Goal: Find specific page/section

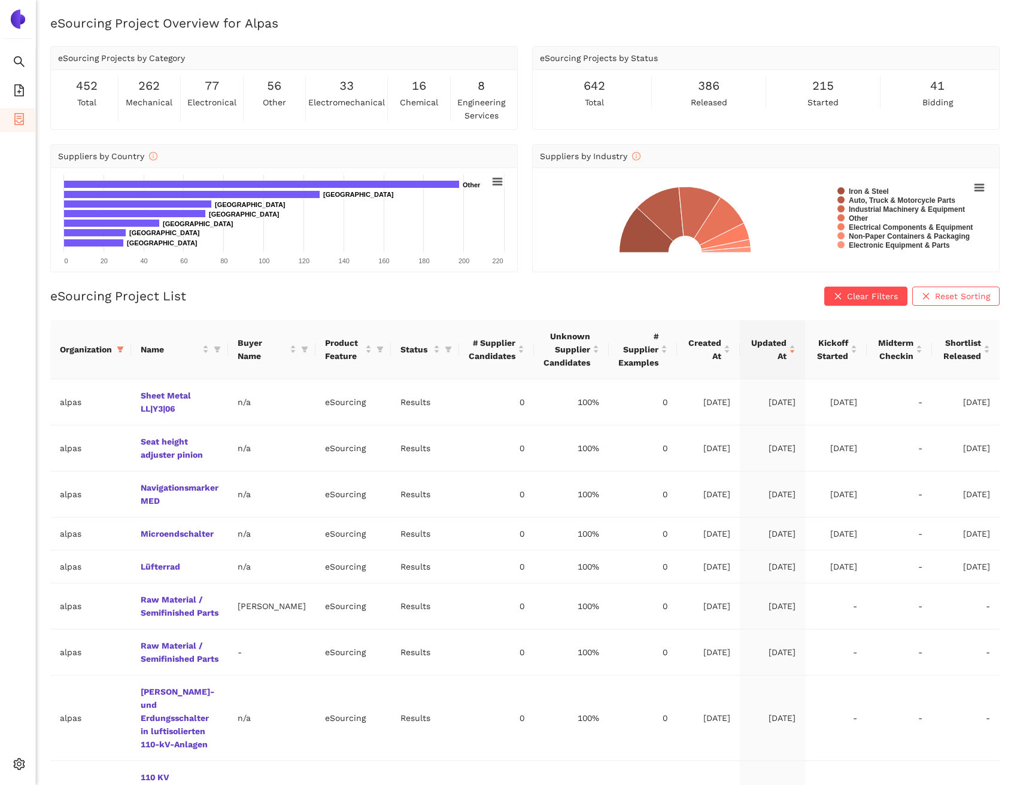
scroll to position [69, 0]
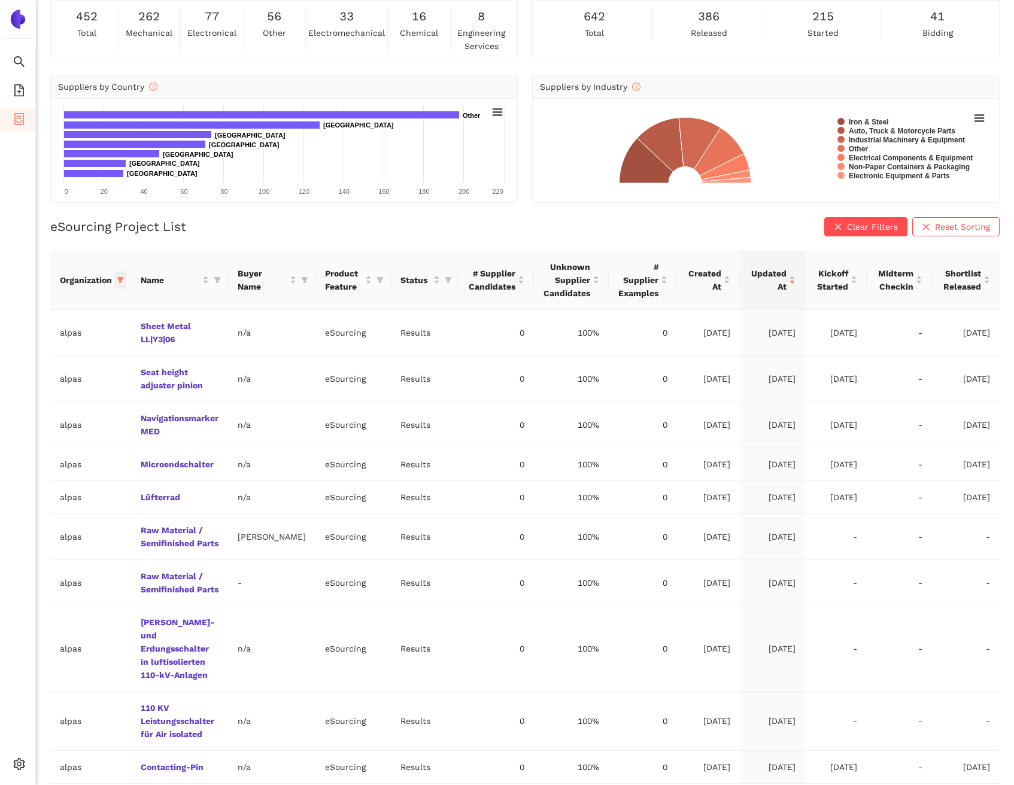
click at [117, 281] on icon "filter" at bounding box center [120, 279] width 7 height 7
click at [23, 486] on span "Reset" at bounding box center [28, 489] width 23 height 13
checkbox input "false"
click at [126, 487] on span "OK" at bounding box center [131, 489] width 11 height 13
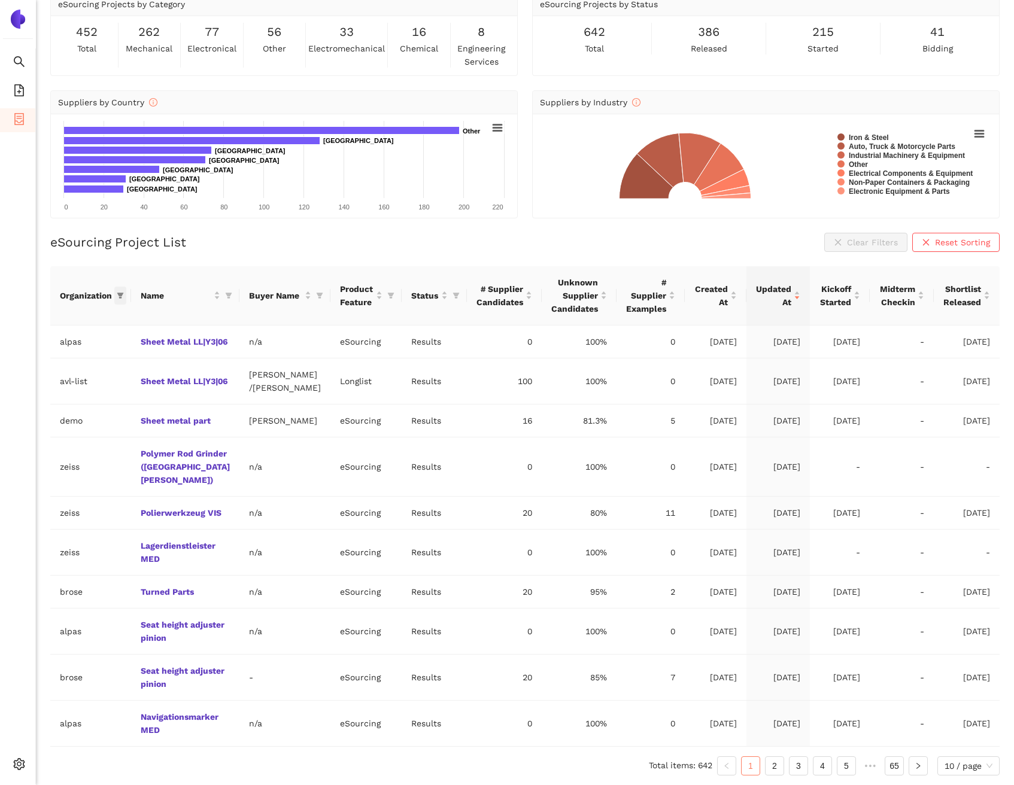
click at [120, 292] on icon "filter" at bounding box center [120, 295] width 7 height 7
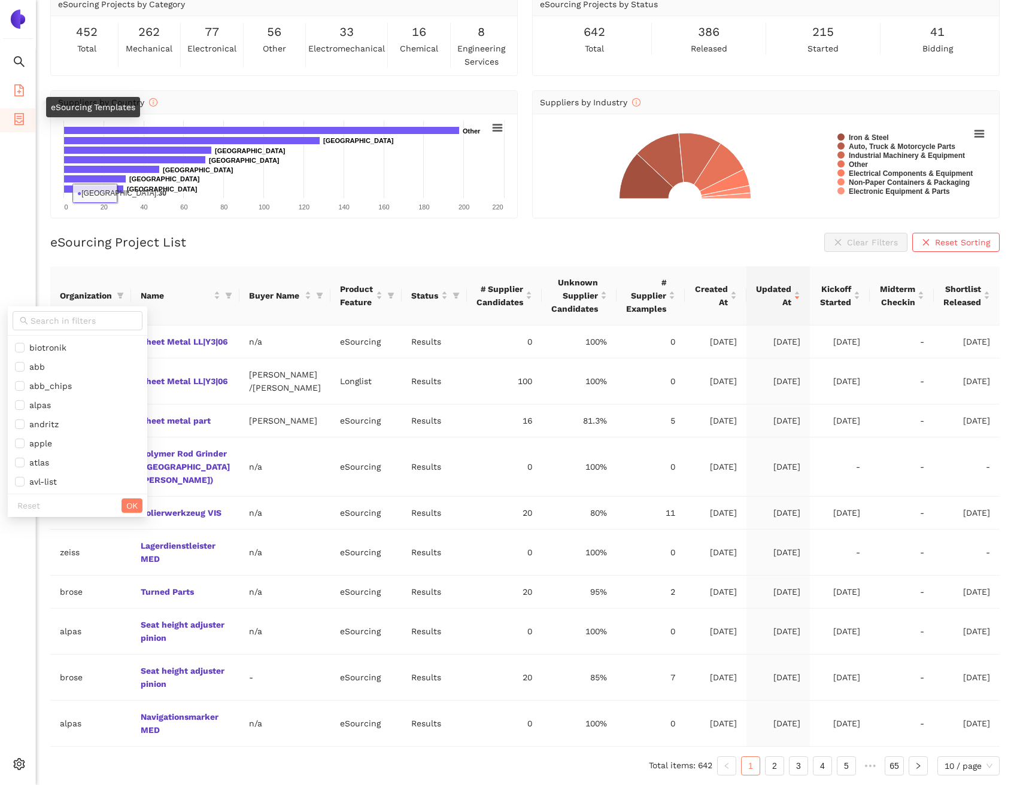
click at [24, 91] on icon "file-add" at bounding box center [19, 90] width 12 height 12
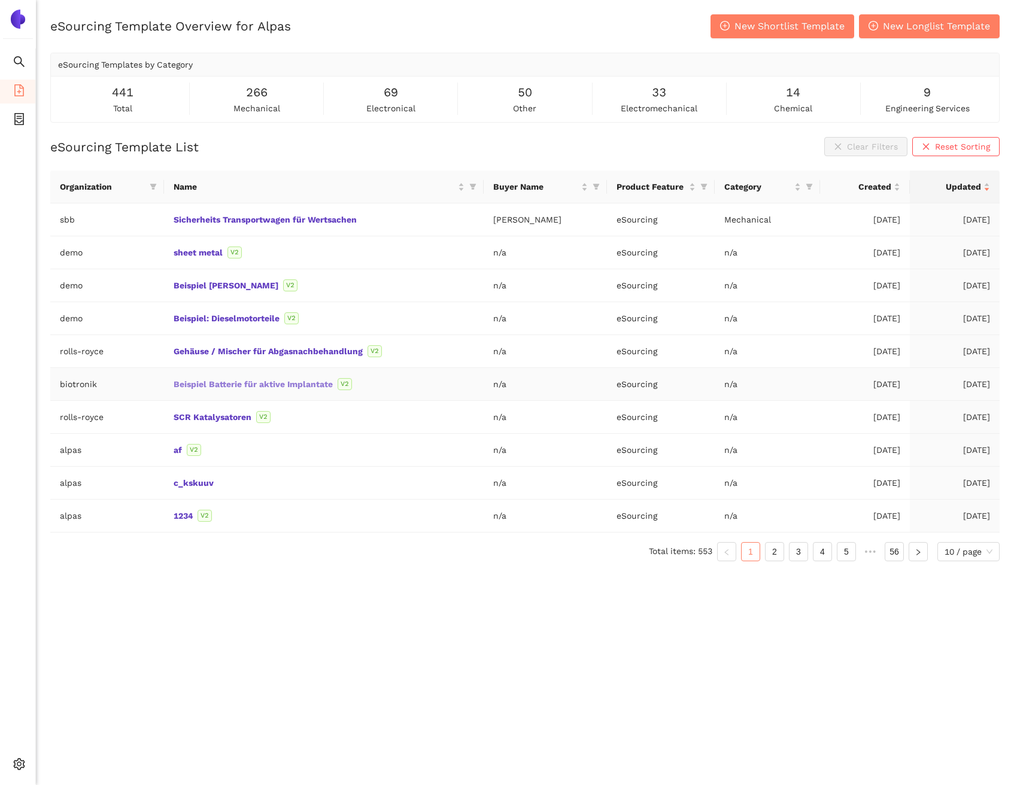
click at [0, 0] on link "Beispiel Batterie für aktive Implantate" at bounding box center [0, 0] width 0 height 0
click at [68, 684] on li "Internal Area" at bounding box center [85, 678] width 99 height 24
